Goal: Check status: Check status

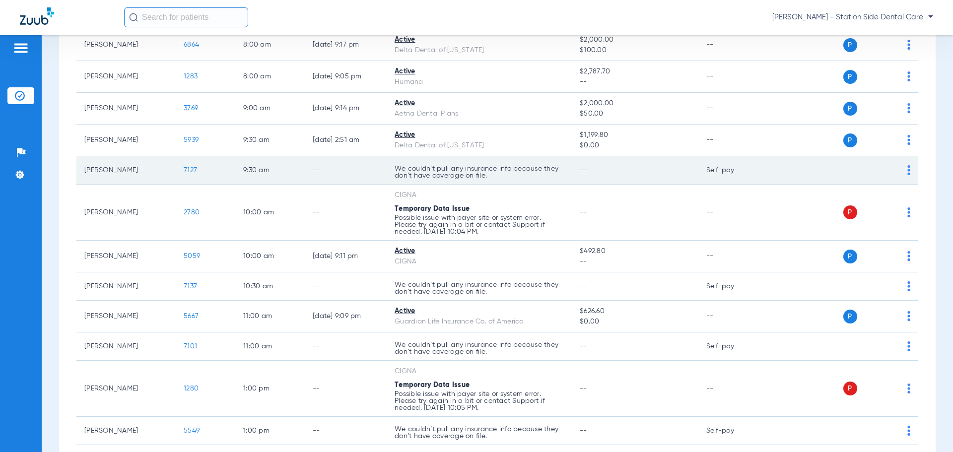
scroll to position [298, 0]
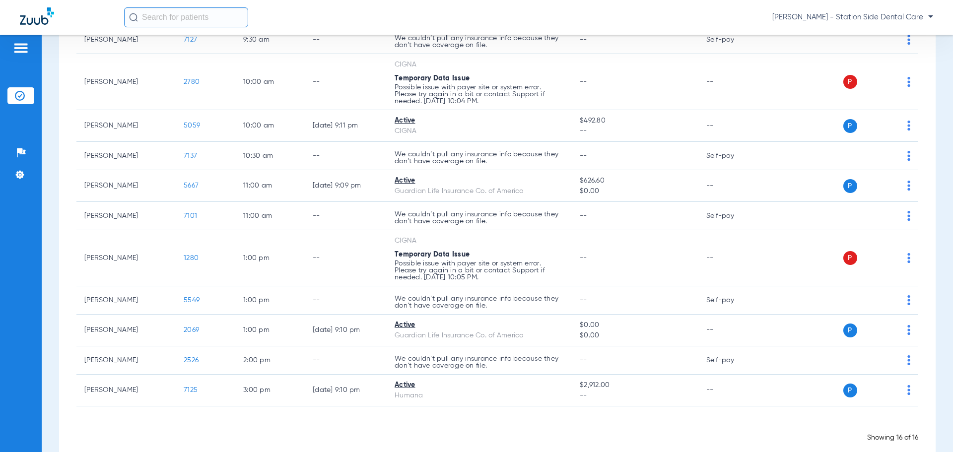
click at [153, 22] on input "text" at bounding box center [186, 17] width 124 height 20
click at [181, 17] on input "babatope iiesanmi" at bounding box center [186, 17] width 124 height 20
type input "l"
click at [205, 19] on input "l" at bounding box center [186, 17] width 124 height 20
click at [190, 19] on input "l" at bounding box center [186, 17] width 124 height 20
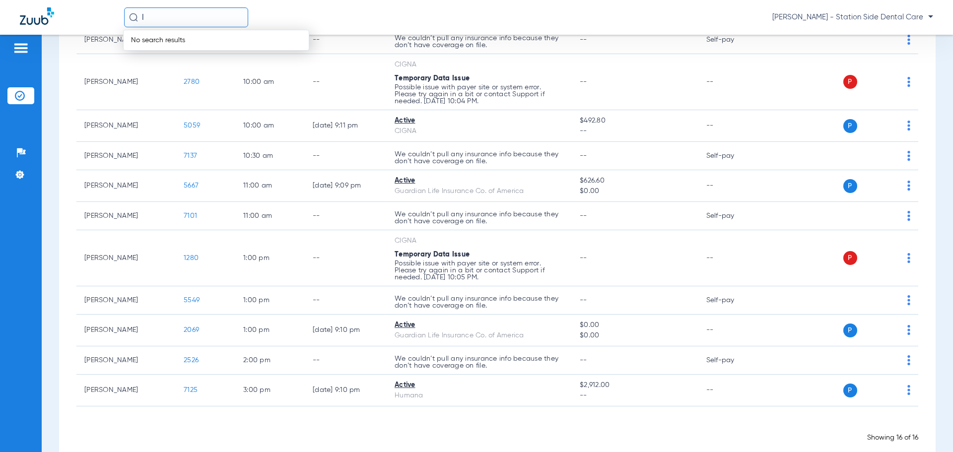
drag, startPoint x: 181, startPoint y: 22, endPoint x: 91, endPoint y: 20, distance: 89.4
click at [91, 20] on div "l No search results [PERSON_NAME] - Station Side Dental Care" at bounding box center [476, 17] width 953 height 35
click at [203, 21] on input "babtope Ilesanmi" at bounding box center [186, 17] width 124 height 20
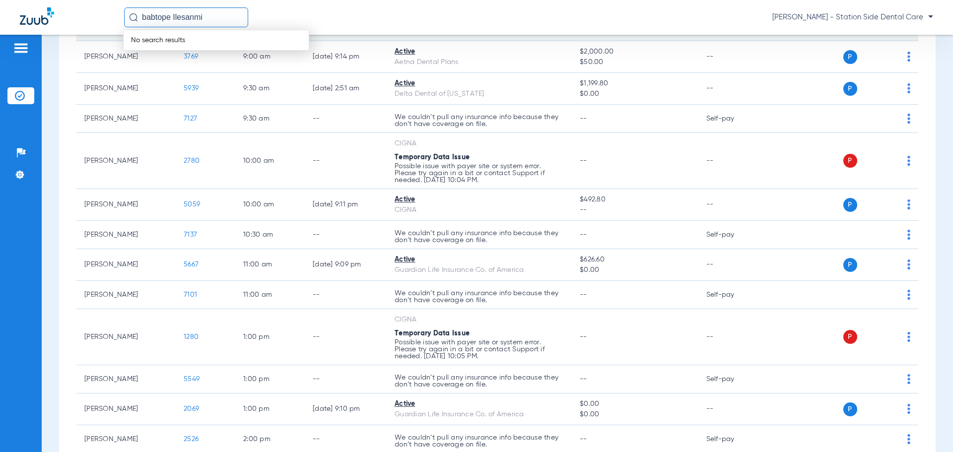
scroll to position [199, 0]
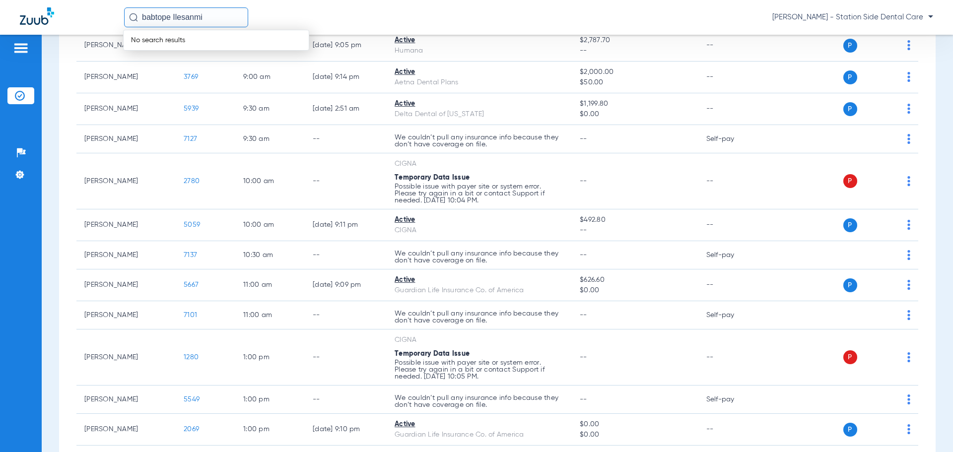
click at [154, 16] on input "babtope Ilesanmi" at bounding box center [186, 17] width 124 height 20
click at [172, 19] on input "babtope Ilesanmi" at bounding box center [186, 17] width 124 height 20
drag, startPoint x: 172, startPoint y: 17, endPoint x: 139, endPoint y: 16, distance: 32.3
click at [139, 16] on input "babtope Ilesanmi" at bounding box center [186, 17] width 124 height 20
type input "babatope"
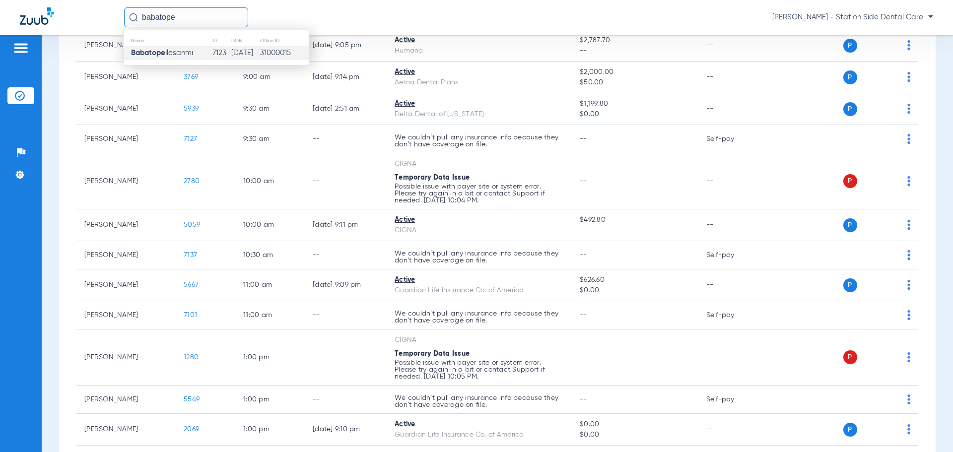
click at [177, 53] on span "[PERSON_NAME]" at bounding box center [162, 52] width 62 height 7
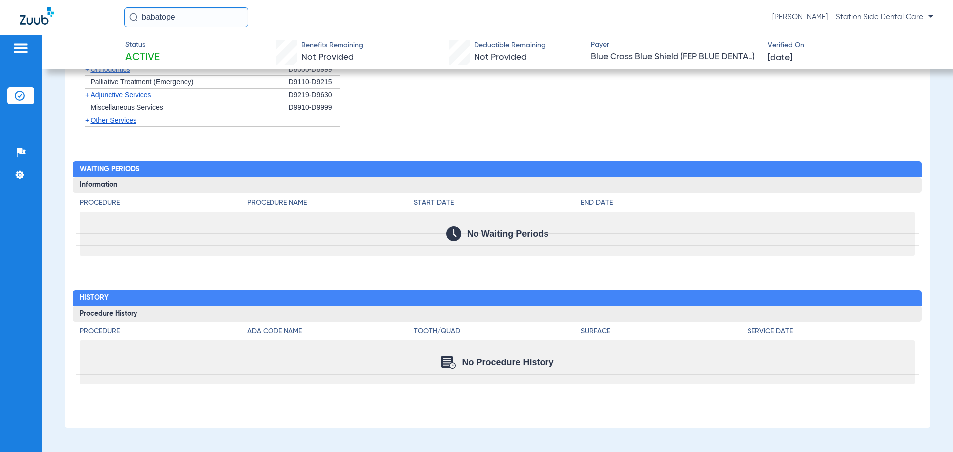
scroll to position [534, 0]
